Goal: Information Seeking & Learning: Learn about a topic

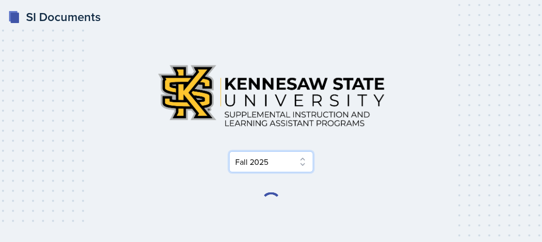
click at [275, 164] on select "Select Semester Fall 2025 Summer 2025 Spring 2025 Fall 2024 Summer 2024 Spring …" at bounding box center [271, 161] width 84 height 21
select select "515a866e-7596-43ee-a538-4da7a47c8e37"
click at [229, 151] on select "Select Semester Fall 2025 Summer 2025 Spring 2025 Fall 2024 Summer 2024 Spring …" at bounding box center [271, 161] width 84 height 21
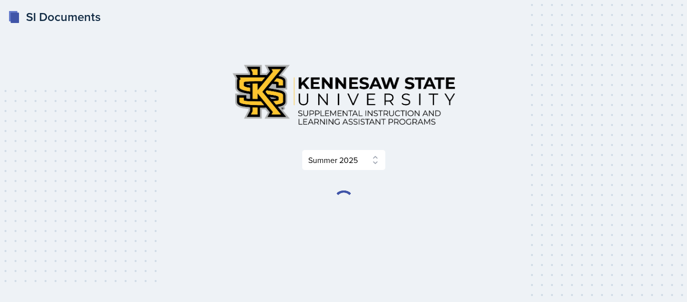
drag, startPoint x: 548, startPoint y: 1, endPoint x: 267, endPoint y: 109, distance: 300.9
click at [266, 110] on img at bounding box center [344, 95] width 240 height 78
click at [340, 196] on div at bounding box center [344, 201] width 20 height 20
click at [352, 171] on div "Select Semester Fall 2025 Summer 2025 Spring 2025 Fall 2024 Summer 2024 Spring …" at bounding box center [344, 129] width 480 height 147
click at [349, 159] on select "Select Semester Fall 2025 Summer 2025 Spring 2025 Fall 2024 Summer 2024 Spring …" at bounding box center [344, 160] width 84 height 21
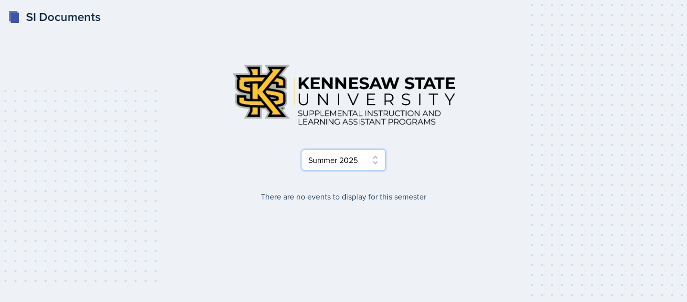
click at [302, 150] on select "Select Semester Fall 2025 Summer 2025 Spring 2025 Fall 2024 Summer 2024 Spring …" at bounding box center [344, 160] width 84 height 21
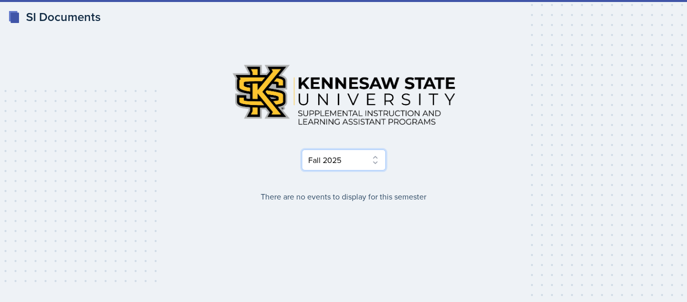
click at [376, 160] on select "Select Semester Fall 2025 Summer 2025 Spring 2025 Fall 2024 Summer 2024 Spring …" at bounding box center [344, 160] width 84 height 21
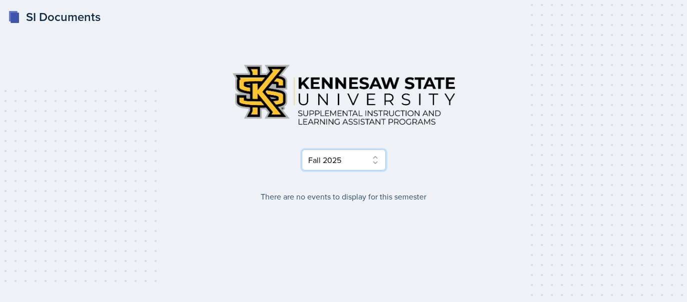
select select "515a866e-7596-43ee-a538-4da7a47c8e37"
click at [302, 150] on select "Select Semester Fall 2025 Summer 2025 Spring 2025 Fall 2024 Summer 2024 Spring …" at bounding box center [344, 160] width 84 height 21
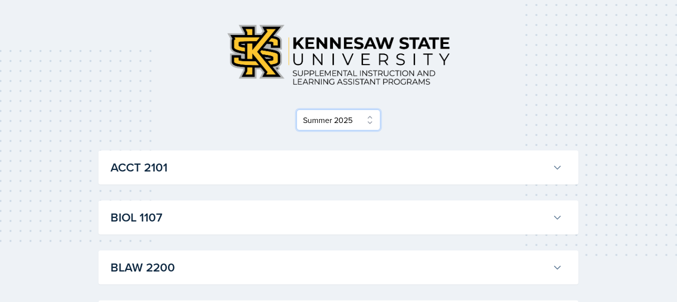
scroll to position [125, 0]
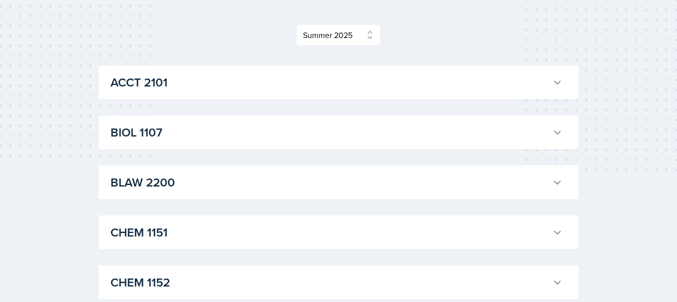
click at [555, 85] on icon at bounding box center [558, 83] width 10 height 10
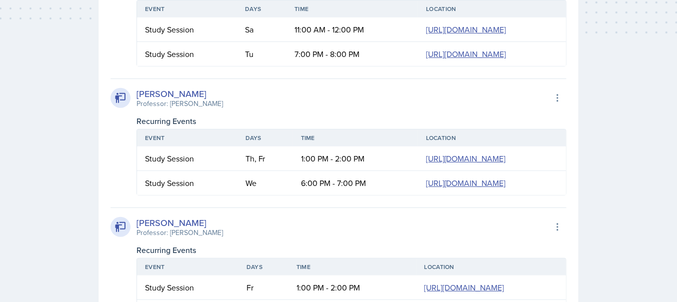
scroll to position [313, 0]
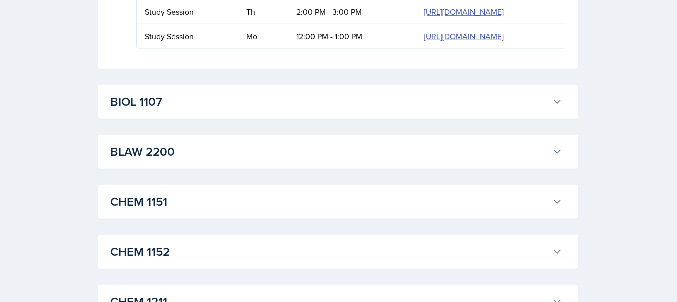
click at [309, 148] on h3 "BLAW 2200" at bounding box center [330, 152] width 438 height 18
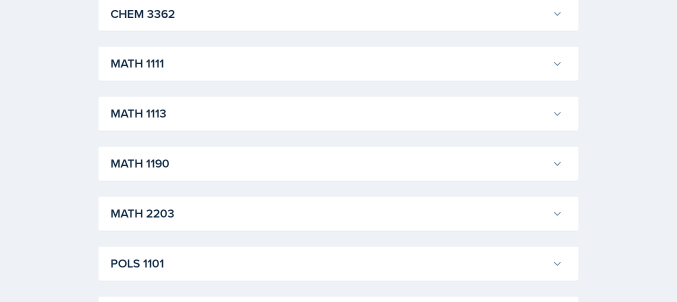
scroll to position [1265, 0]
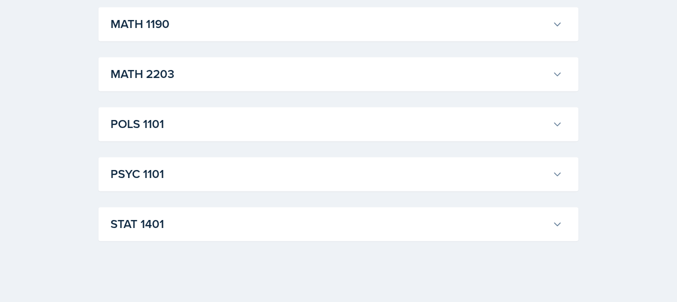
click at [240, 227] on h3 "STAT 1401" at bounding box center [330, 224] width 438 height 18
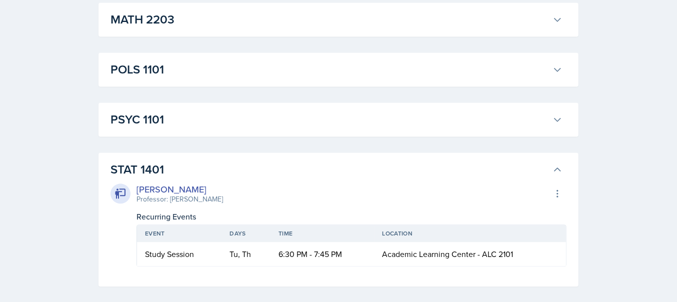
scroll to position [1303, 0]
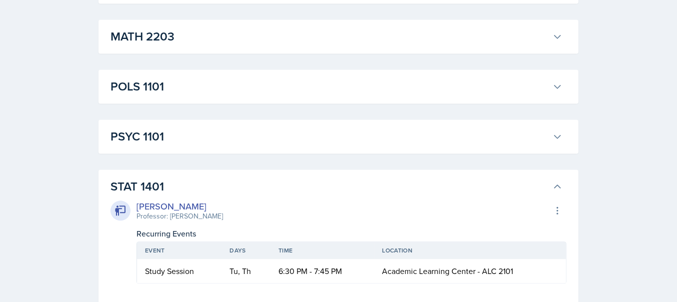
click at [270, 120] on div "PSYC 1101 Jared Stewart Professor: Meghan Bankhead Export to Google Calendar Re…" at bounding box center [339, 137] width 480 height 34
click at [274, 130] on h3 "PSYC 1101" at bounding box center [330, 137] width 438 height 18
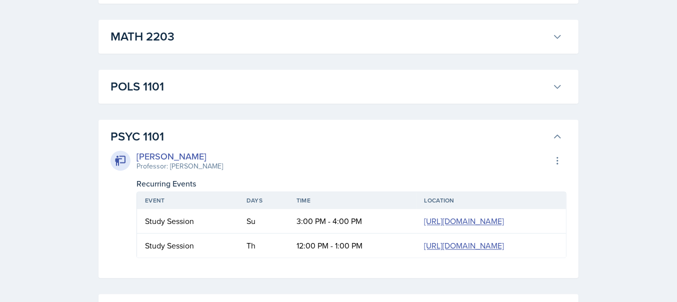
click at [287, 84] on h3 "POLS 1101" at bounding box center [330, 87] width 438 height 18
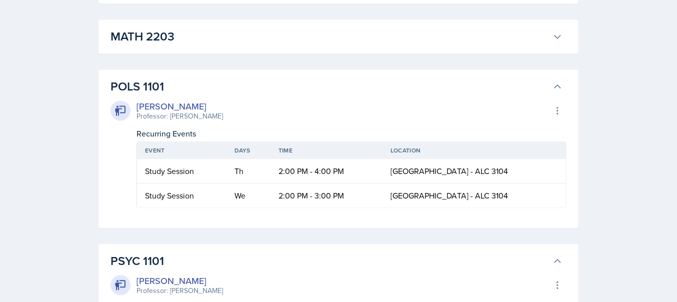
scroll to position [1240, 0]
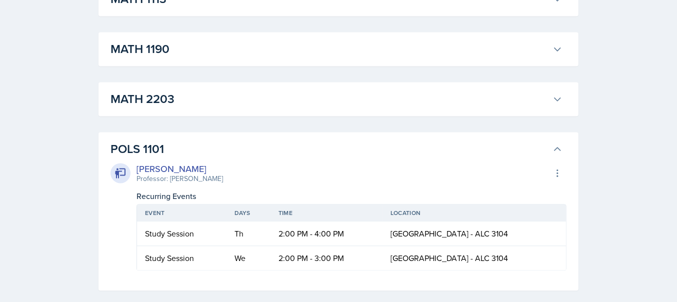
click at [240, 101] on h3 "MATH 2203" at bounding box center [330, 99] width 438 height 18
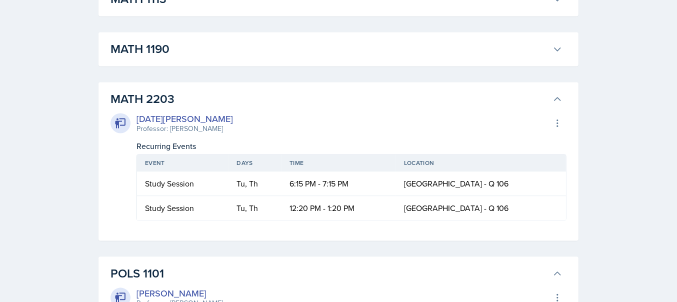
click at [293, 40] on h3 "MATH 1190" at bounding box center [330, 49] width 438 height 18
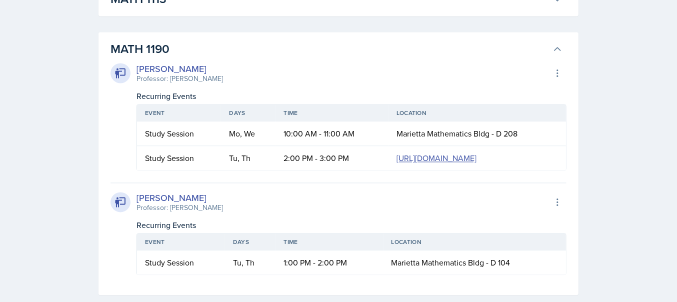
scroll to position [1178, 0]
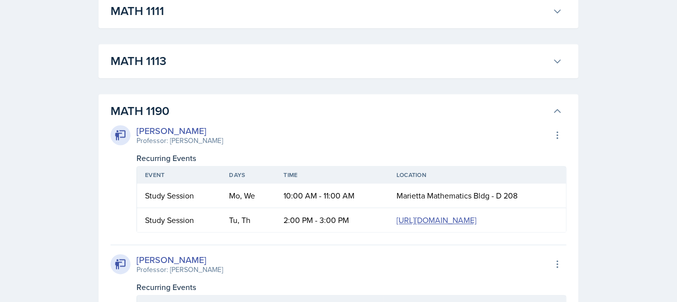
click at [304, 53] on h3 "MATH 1113" at bounding box center [330, 62] width 438 height 18
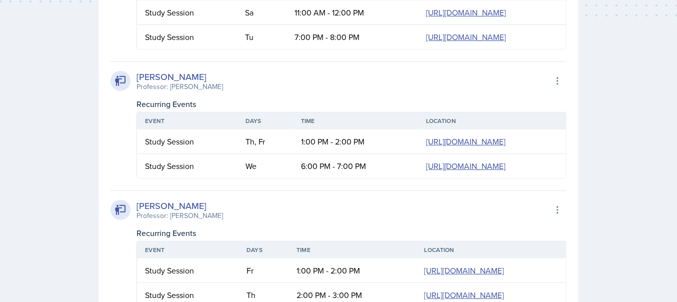
scroll to position [178, 0]
